Goal: Check status

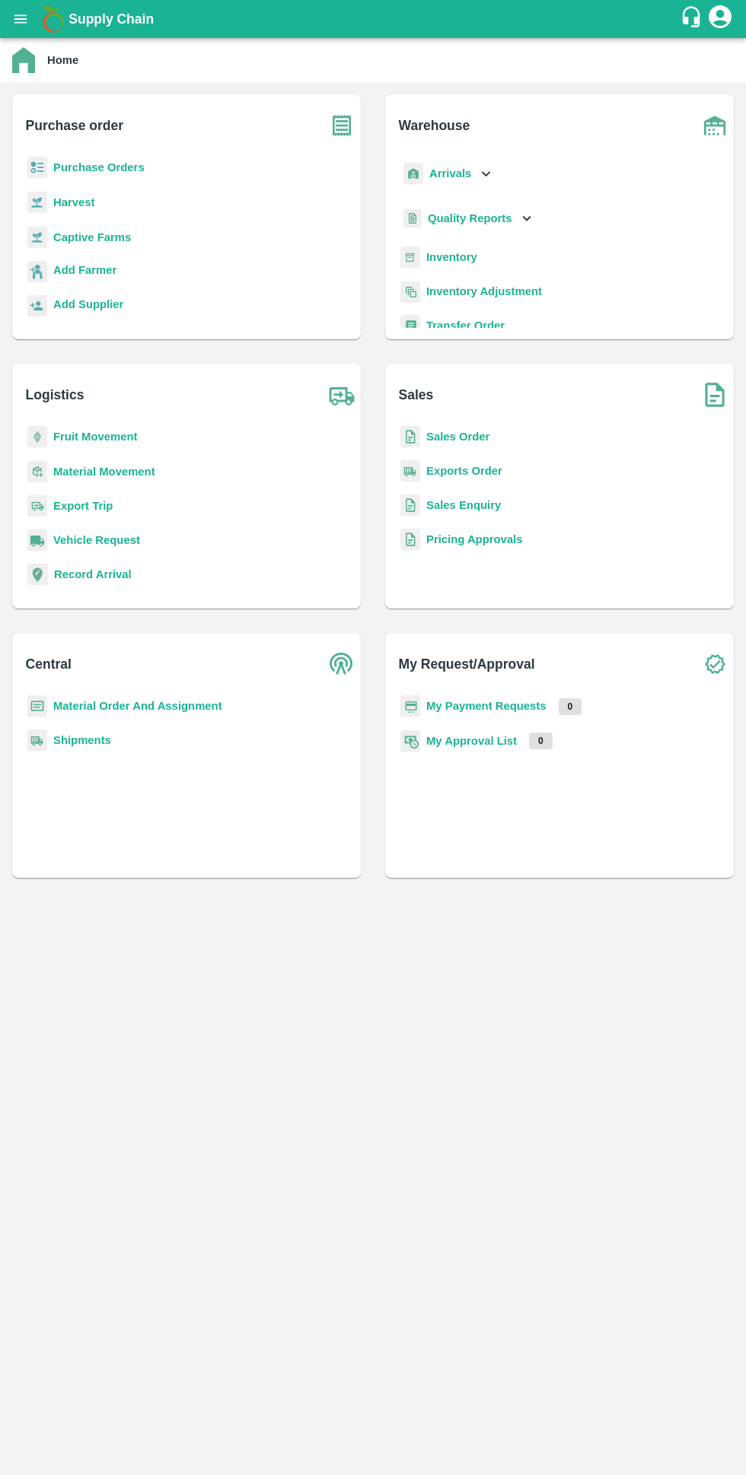
click at [498, 707] on b "My Payment Requests" at bounding box center [486, 706] width 120 height 12
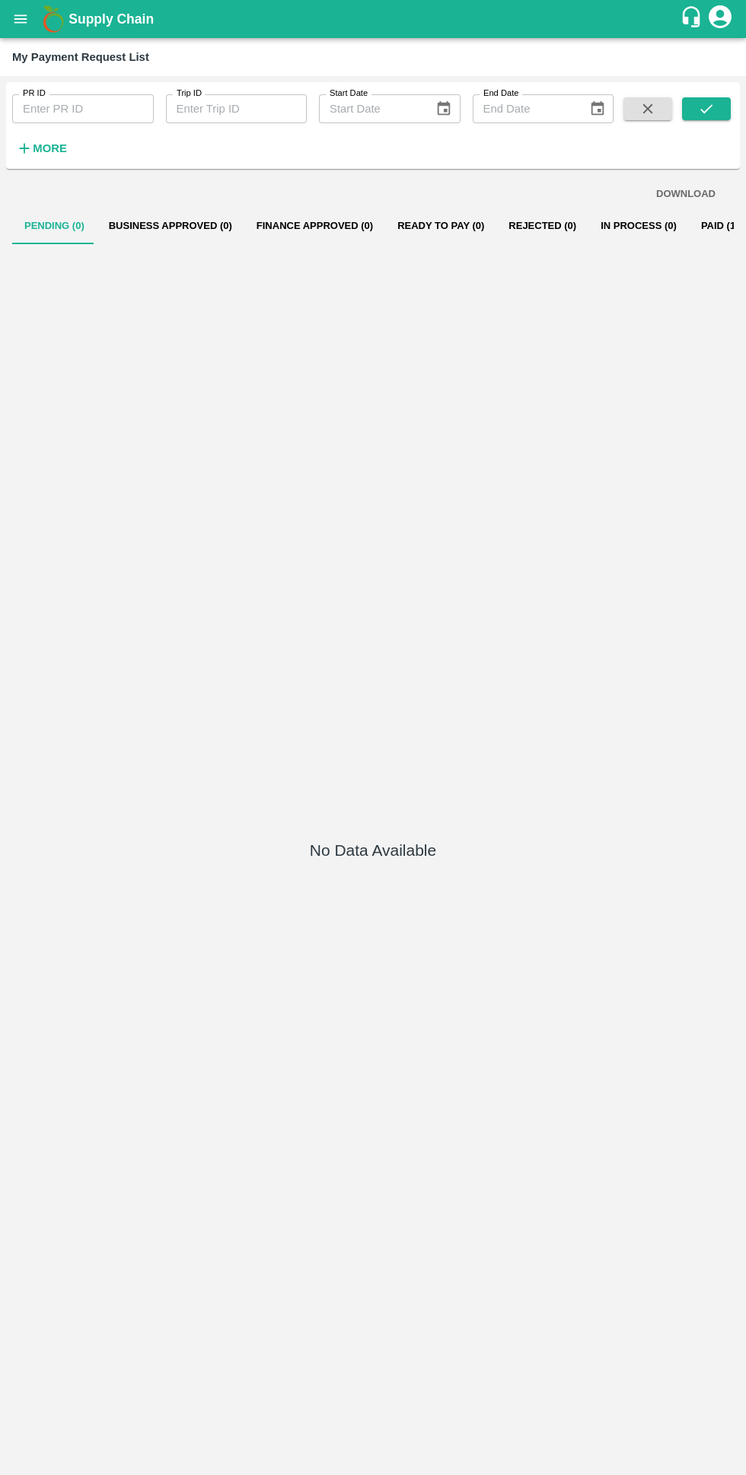
click at [689, 235] on button "Paid (126)" at bounding box center [725, 226] width 73 height 37
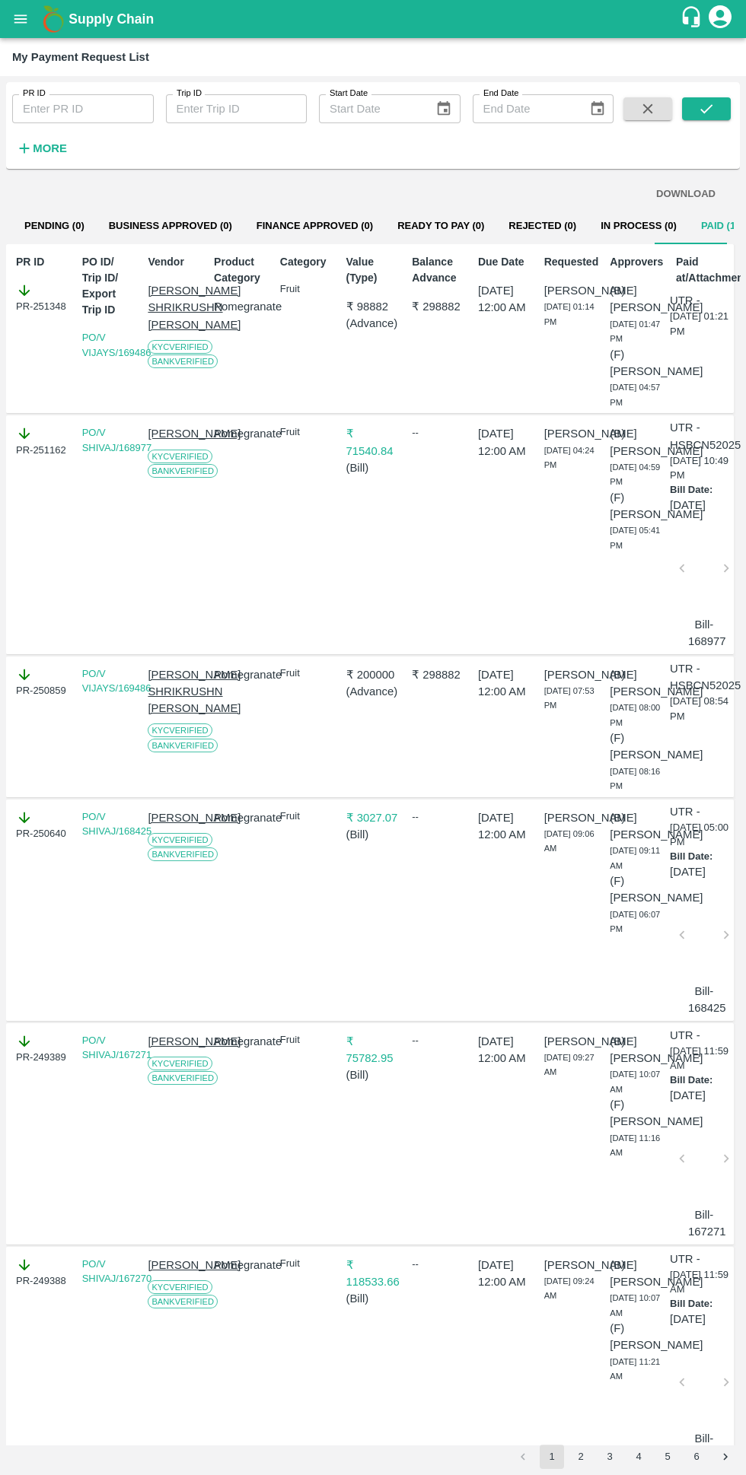
click at [132, 453] on link "PO/V SHIVAJ/168977" at bounding box center [117, 440] width 70 height 27
